Goal: Task Accomplishment & Management: Manage account settings

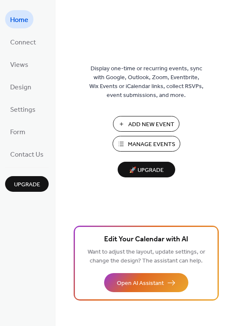
click at [160, 143] on span "Manage Events" at bounding box center [151, 144] width 47 height 9
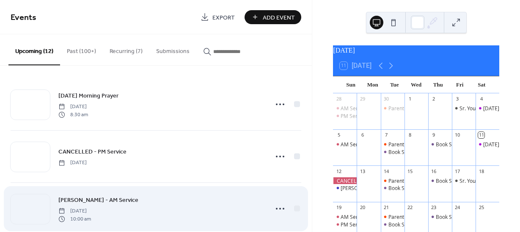
click at [120, 199] on span "Chuck Price - AM Service" at bounding box center [98, 200] width 80 height 9
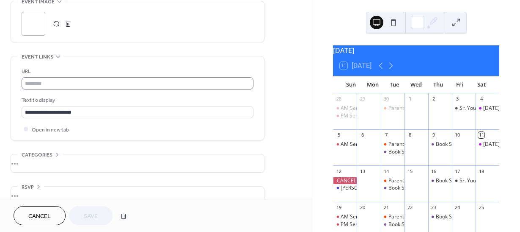
scroll to position [407, 0]
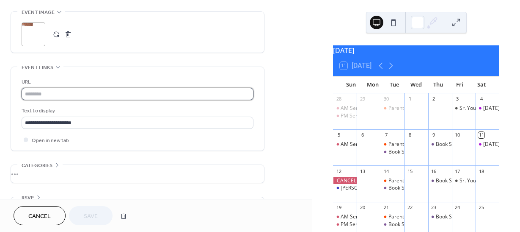
click at [76, 93] on input "text" at bounding box center [138, 94] width 232 height 12
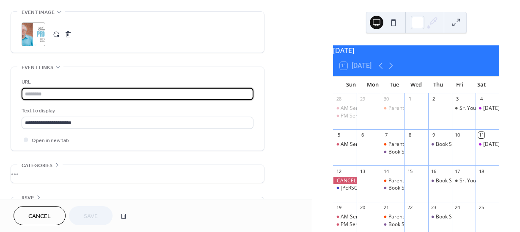
paste input "**********"
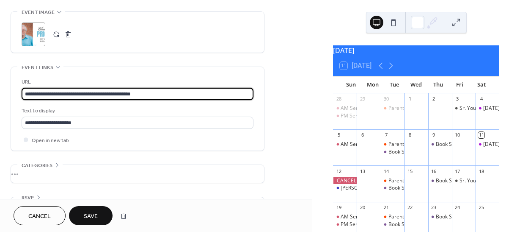
type input "**********"
click at [86, 214] on span "Save" at bounding box center [91, 216] width 14 height 9
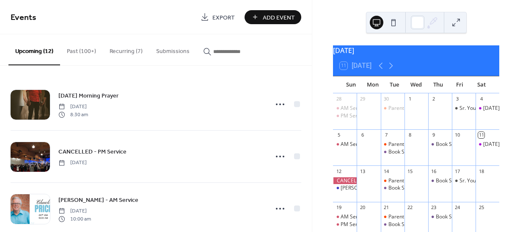
scroll to position [25, 0]
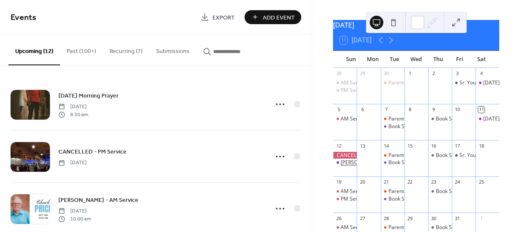
click at [354, 166] on div "Chuck Price - AM Service" at bounding box center [376, 162] width 71 height 7
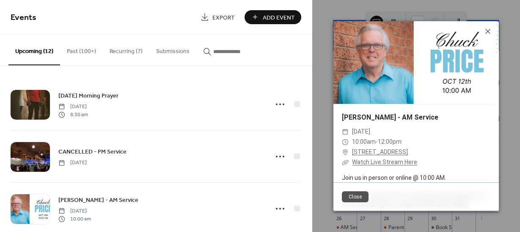
click at [367, 161] on link "Watch Live Stream Here" at bounding box center [384, 161] width 65 height 7
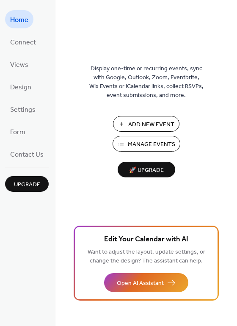
click at [170, 146] on span "Manage Events" at bounding box center [151, 144] width 47 height 9
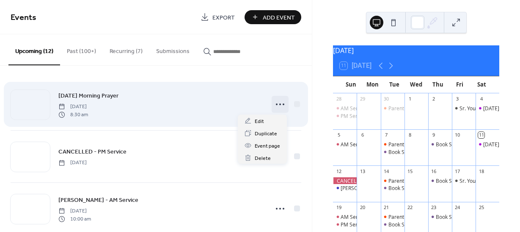
click at [272, 107] on div at bounding box center [280, 104] width 17 height 17
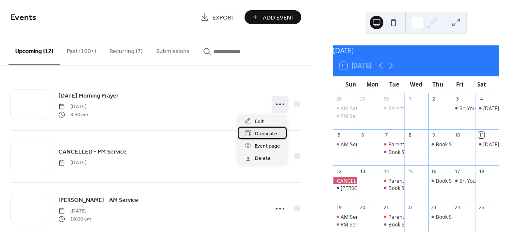
click at [263, 132] on span "Duplicate" at bounding box center [266, 133] width 22 height 9
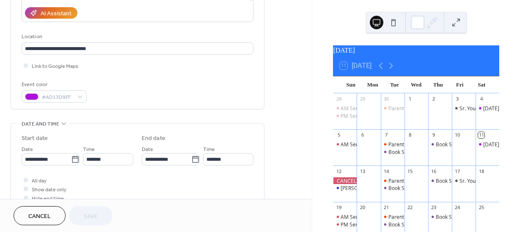
scroll to position [153, 0]
click at [65, 163] on input "**********" at bounding box center [47, 158] width 50 height 12
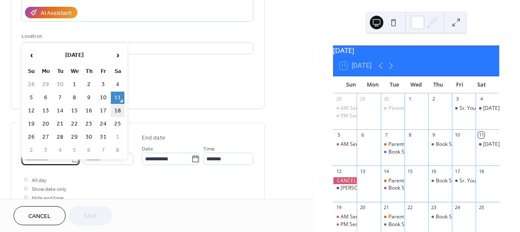
click at [118, 110] on td "18" at bounding box center [118, 111] width 14 height 12
type input "**********"
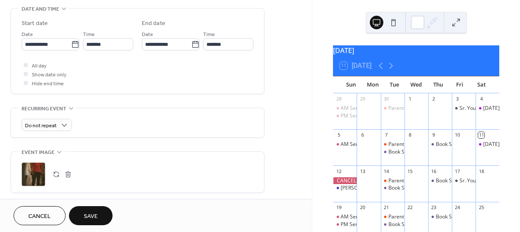
scroll to position [269, 0]
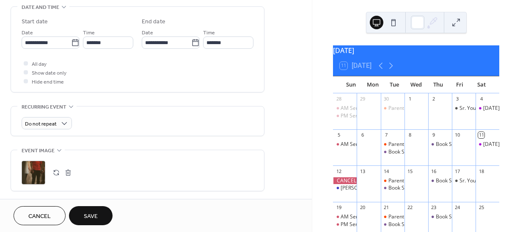
click at [33, 173] on div ";" at bounding box center [34, 172] width 24 height 24
click at [98, 212] on button "Save" at bounding box center [91, 215] width 44 height 19
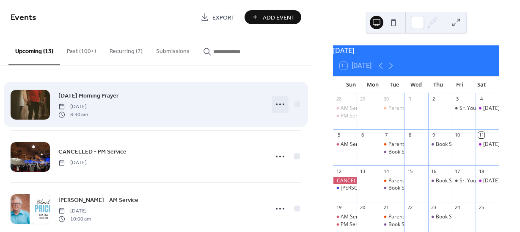
click at [281, 107] on icon at bounding box center [280, 104] width 14 height 14
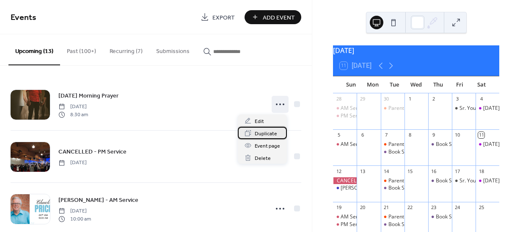
click at [265, 135] on span "Duplicate" at bounding box center [266, 133] width 22 height 9
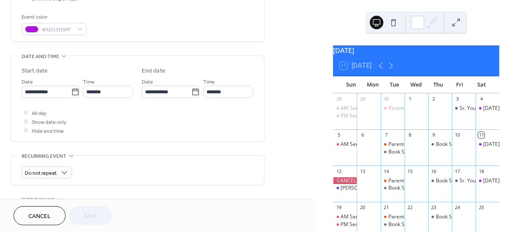
scroll to position [221, 0]
click at [71, 92] on icon at bounding box center [75, 91] width 8 height 8
click at [70, 92] on input "**********" at bounding box center [47, 91] width 50 height 12
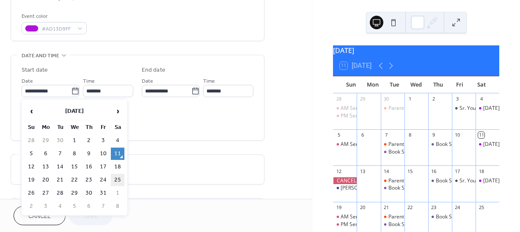
click at [116, 177] on td "25" at bounding box center [118, 180] width 14 height 12
type input "**********"
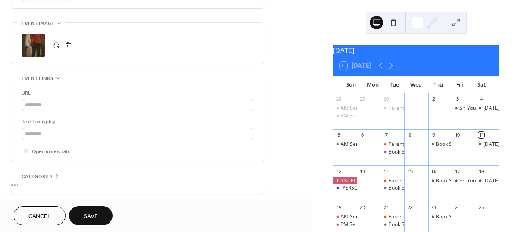
scroll to position [397, 0]
click at [31, 41] on div ";" at bounding box center [34, 44] width 24 height 24
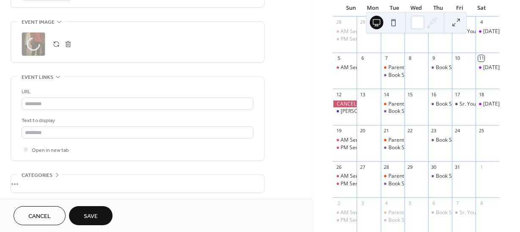
scroll to position [96, 0]
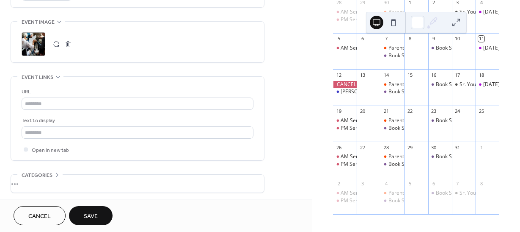
click at [94, 213] on span "Save" at bounding box center [91, 216] width 14 height 9
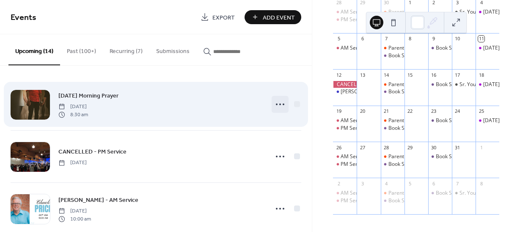
click at [276, 104] on circle at bounding box center [277, 104] width 2 height 2
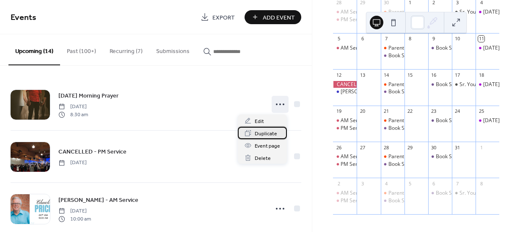
click at [262, 135] on span "Duplicate" at bounding box center [266, 133] width 22 height 9
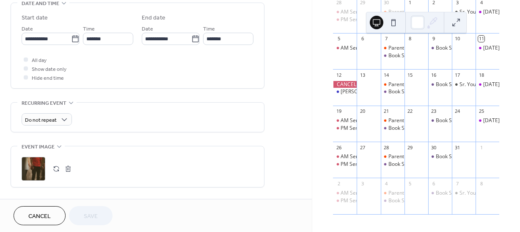
scroll to position [272, 0]
click at [71, 41] on icon at bounding box center [75, 40] width 8 height 8
click at [71, 41] on input "**********" at bounding box center [47, 39] width 50 height 12
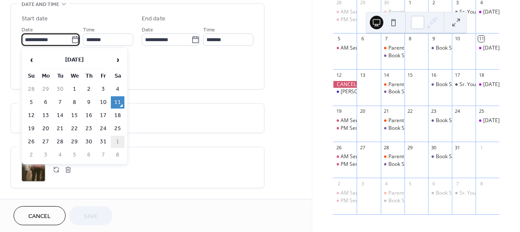
click at [116, 140] on td "1" at bounding box center [118, 141] width 14 height 12
type input "**********"
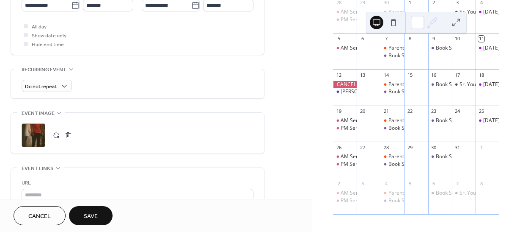
scroll to position [307, 0]
click at [35, 137] on div ";" at bounding box center [34, 135] width 24 height 24
click at [88, 214] on span "Save" at bounding box center [91, 216] width 14 height 9
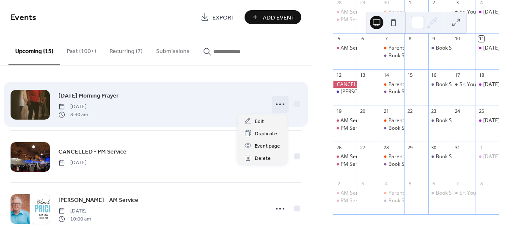
click at [277, 107] on icon at bounding box center [280, 104] width 14 height 14
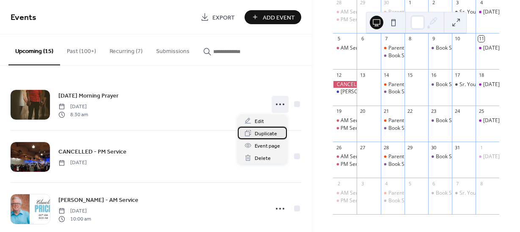
click at [260, 136] on span "Duplicate" at bounding box center [266, 133] width 22 height 9
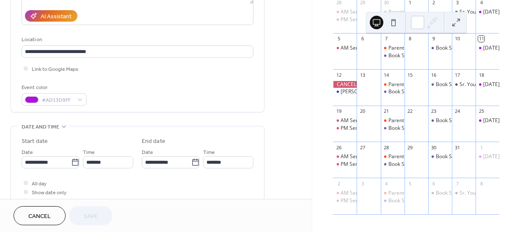
scroll to position [150, 0]
click at [72, 161] on icon at bounding box center [75, 161] width 8 height 8
click at [71, 161] on input "**********" at bounding box center [47, 161] width 50 height 12
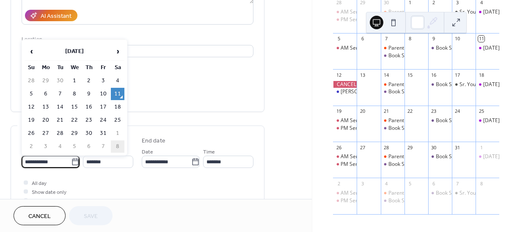
click at [116, 146] on td "8" at bounding box center [118, 146] width 14 height 12
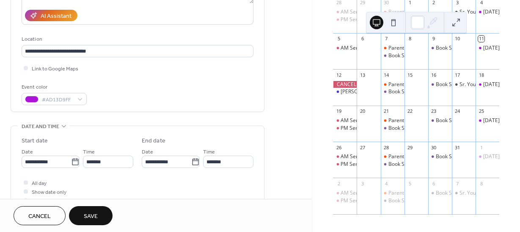
type input "**********"
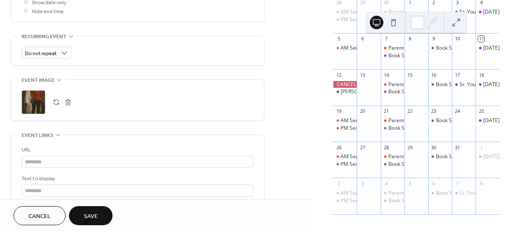
scroll to position [340, 0]
click at [38, 103] on div ";" at bounding box center [34, 102] width 24 height 24
click at [464, 213] on div "7 Sr. Youth" at bounding box center [464, 195] width 24 height 36
click at [91, 214] on span "Save" at bounding box center [91, 216] width 14 height 9
